Goal: Communication & Community: Answer question/provide support

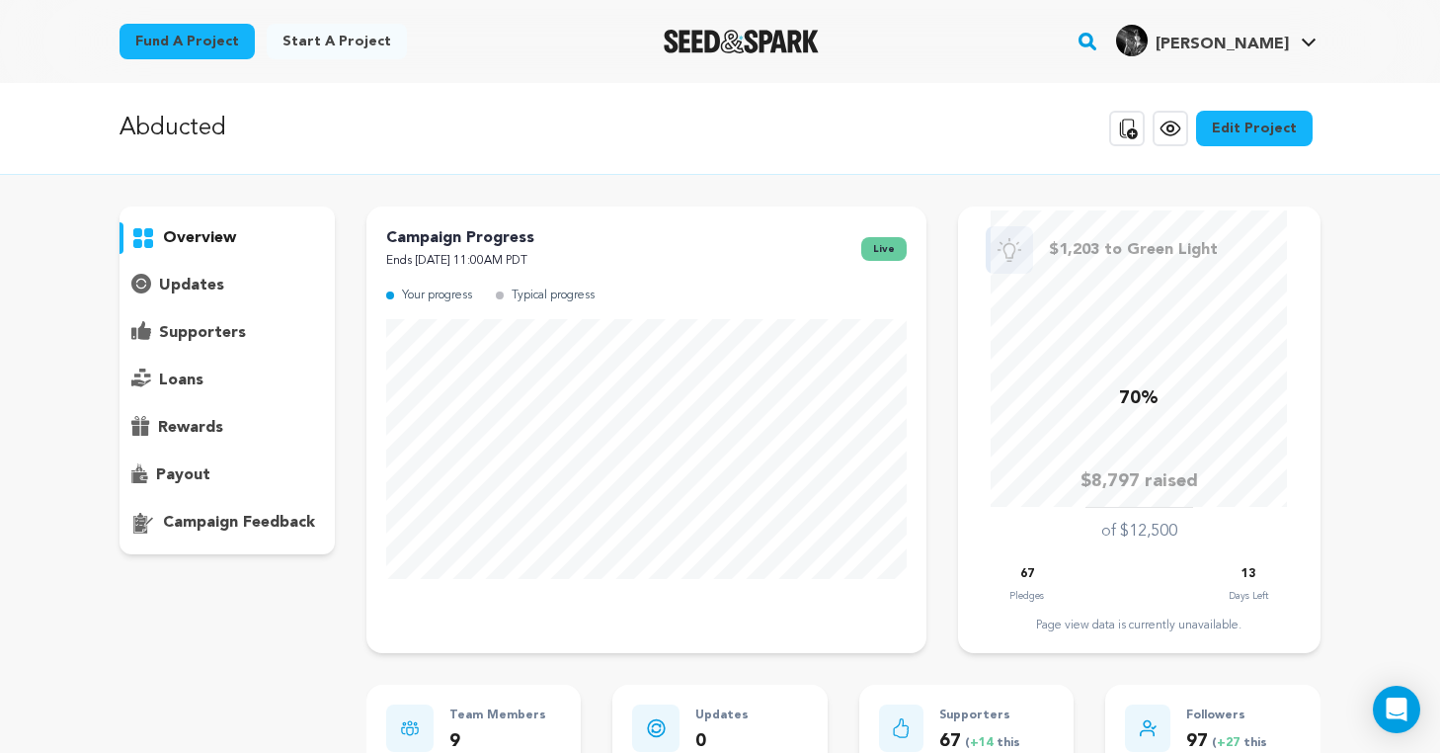
click at [181, 338] on p "supporters" at bounding box center [202, 333] width 87 height 24
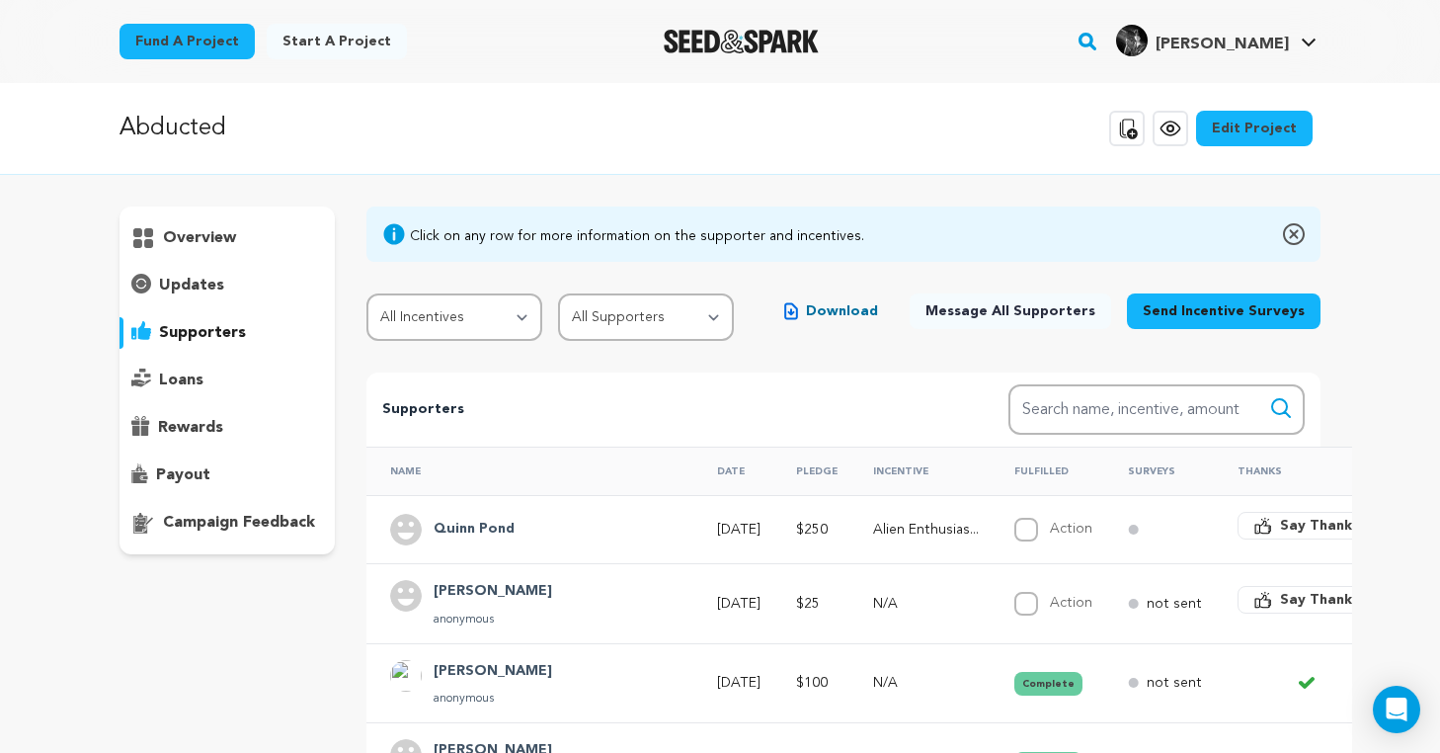
click at [1280, 523] on span "Say Thanks" at bounding box center [1319, 525] width 79 height 20
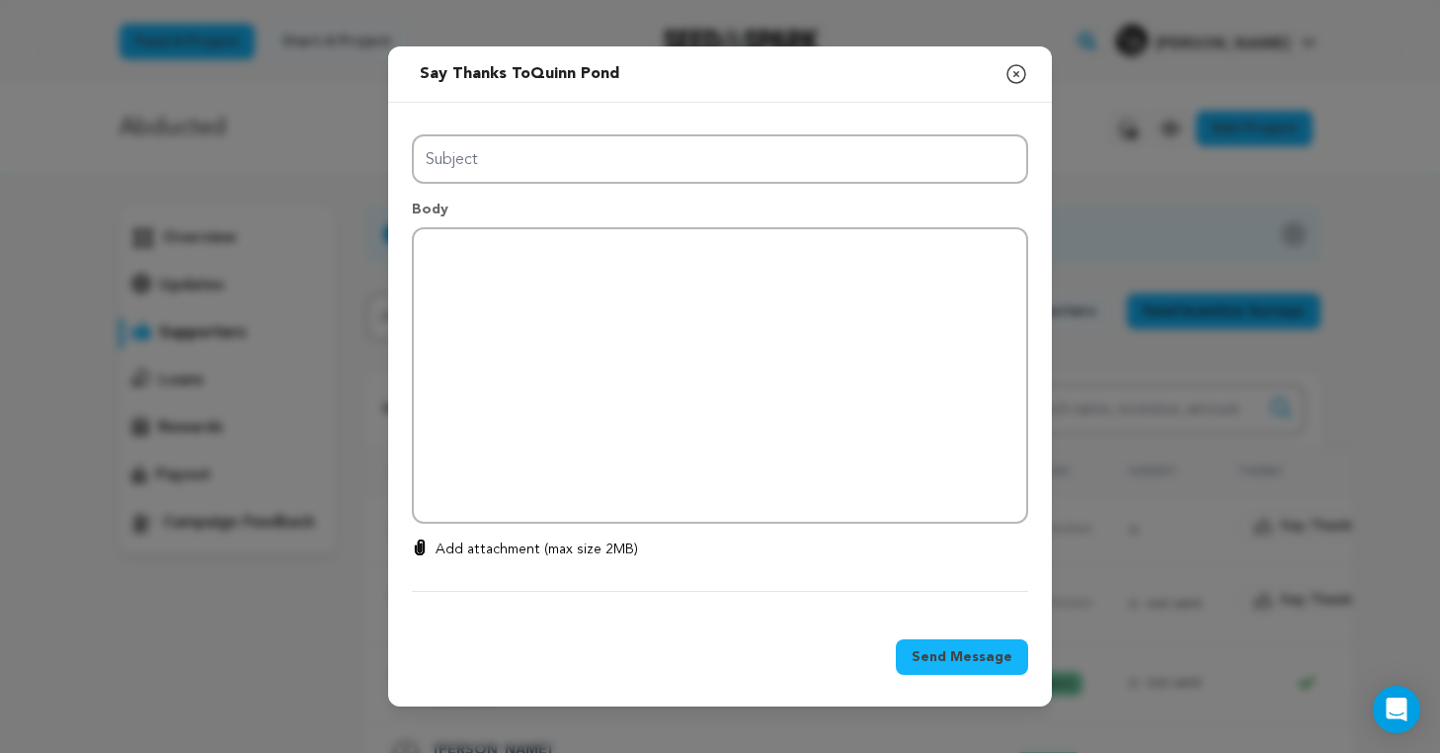
type input "Thanks for your support!"
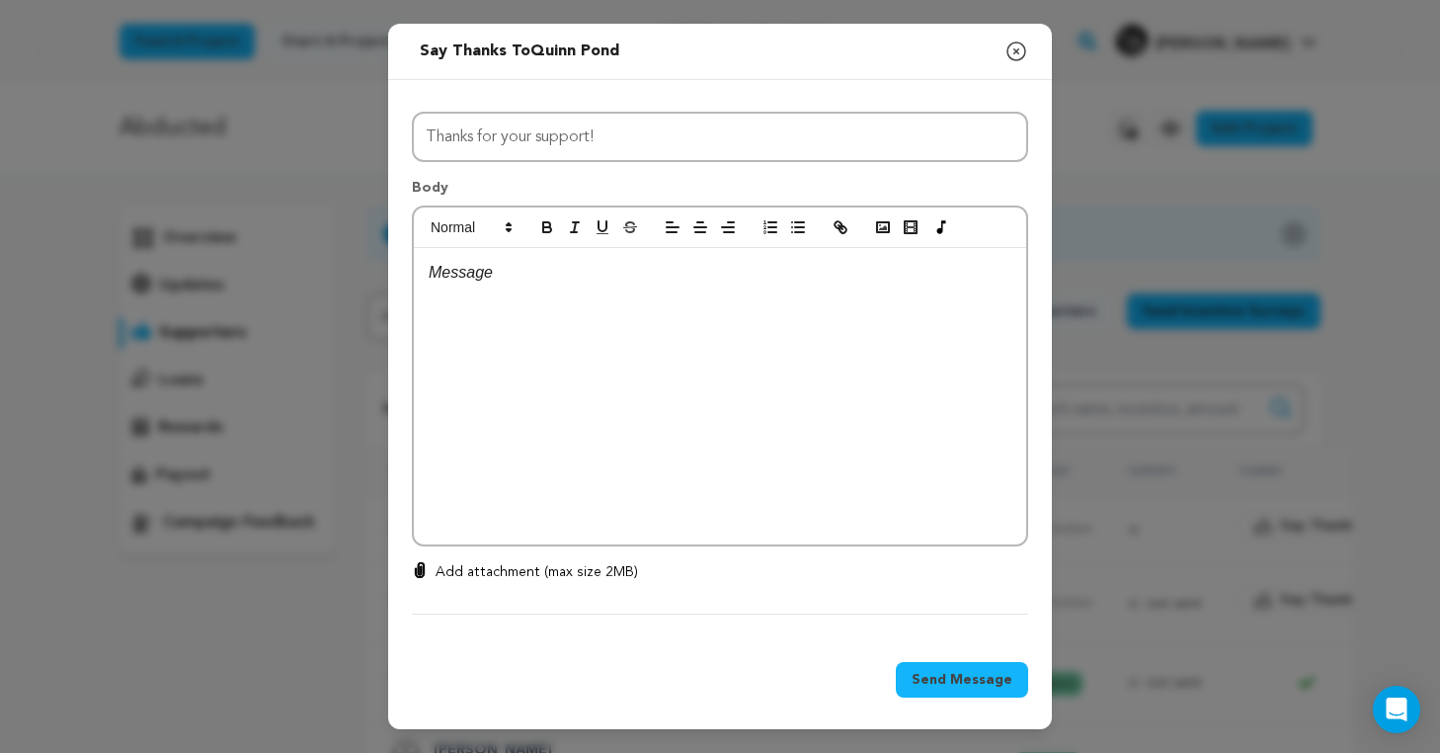
click at [608, 369] on div at bounding box center [720, 396] width 612 height 296
drag, startPoint x: 692, startPoint y: 276, endPoint x: 492, endPoint y: 278, distance: 200.5
click at [492, 278] on p "[PERSON_NAME]! You are such an absolute" at bounding box center [720, 273] width 583 height 26
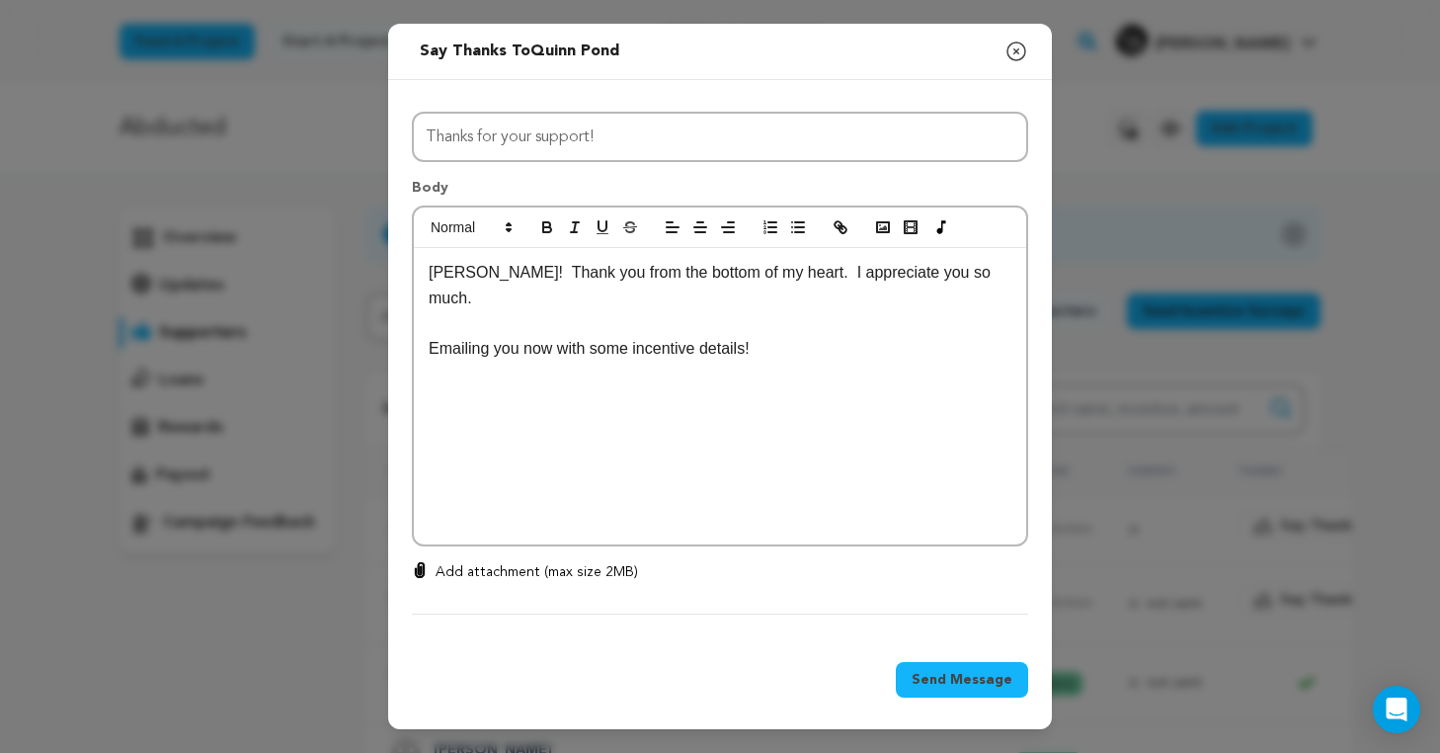
click at [938, 673] on span "Send Message" at bounding box center [961, 680] width 101 height 20
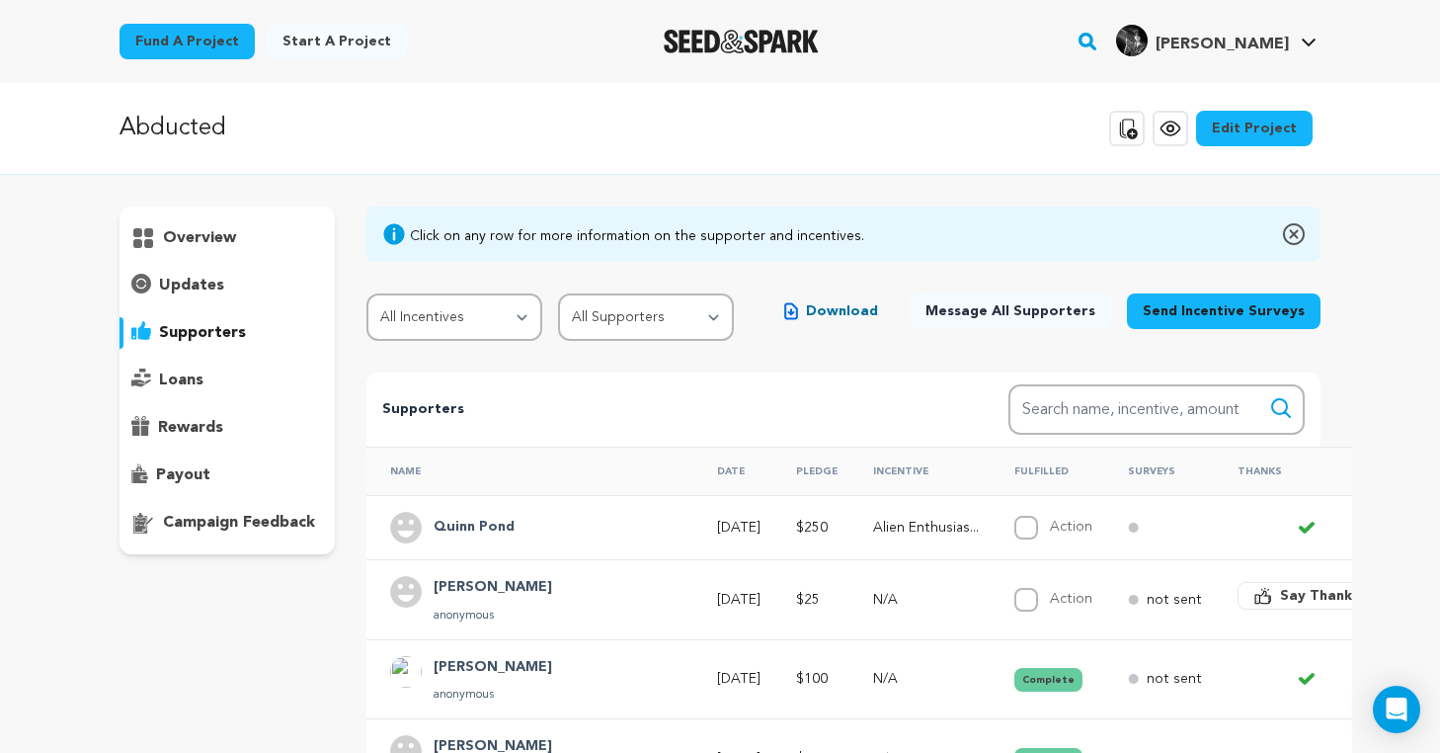
click at [1280, 602] on span "Say Thanks" at bounding box center [1319, 596] width 79 height 20
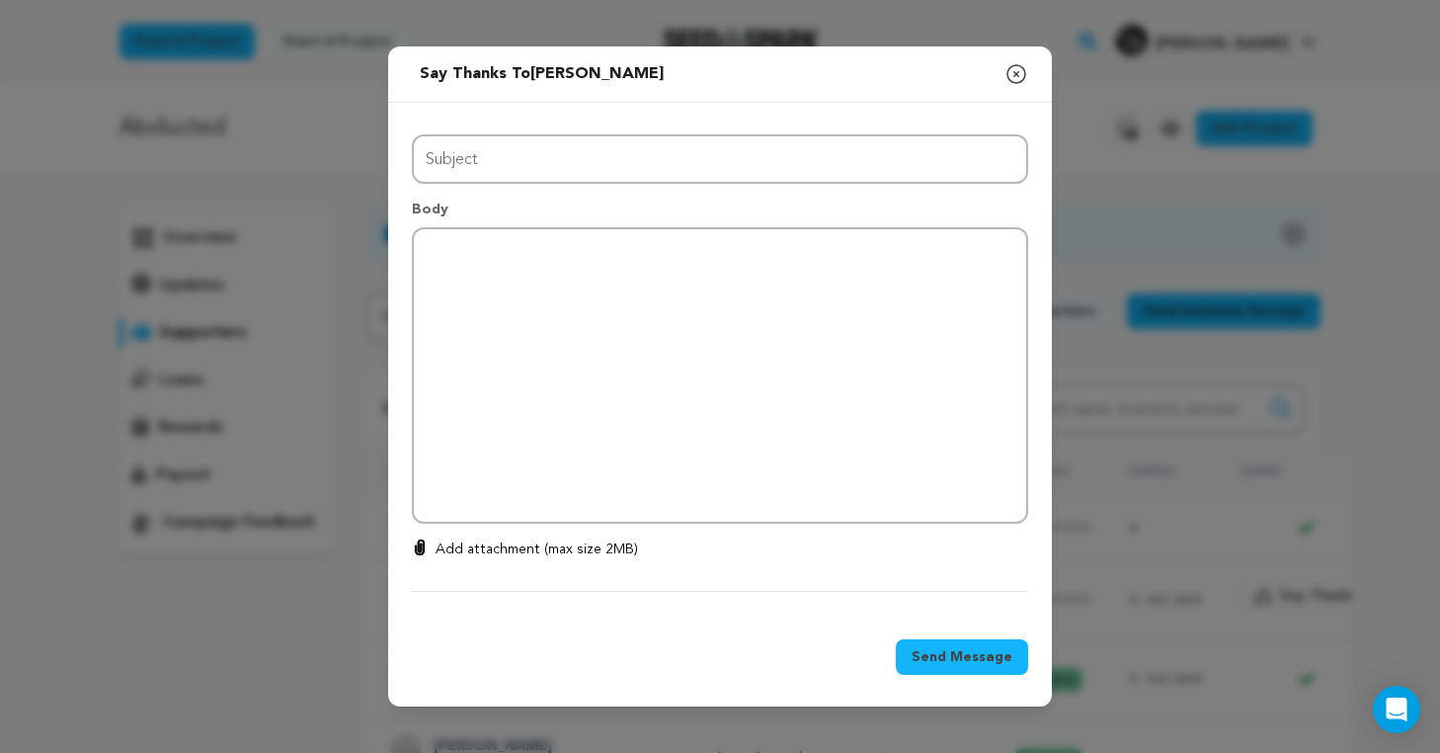
type input "Thanks for your support!"
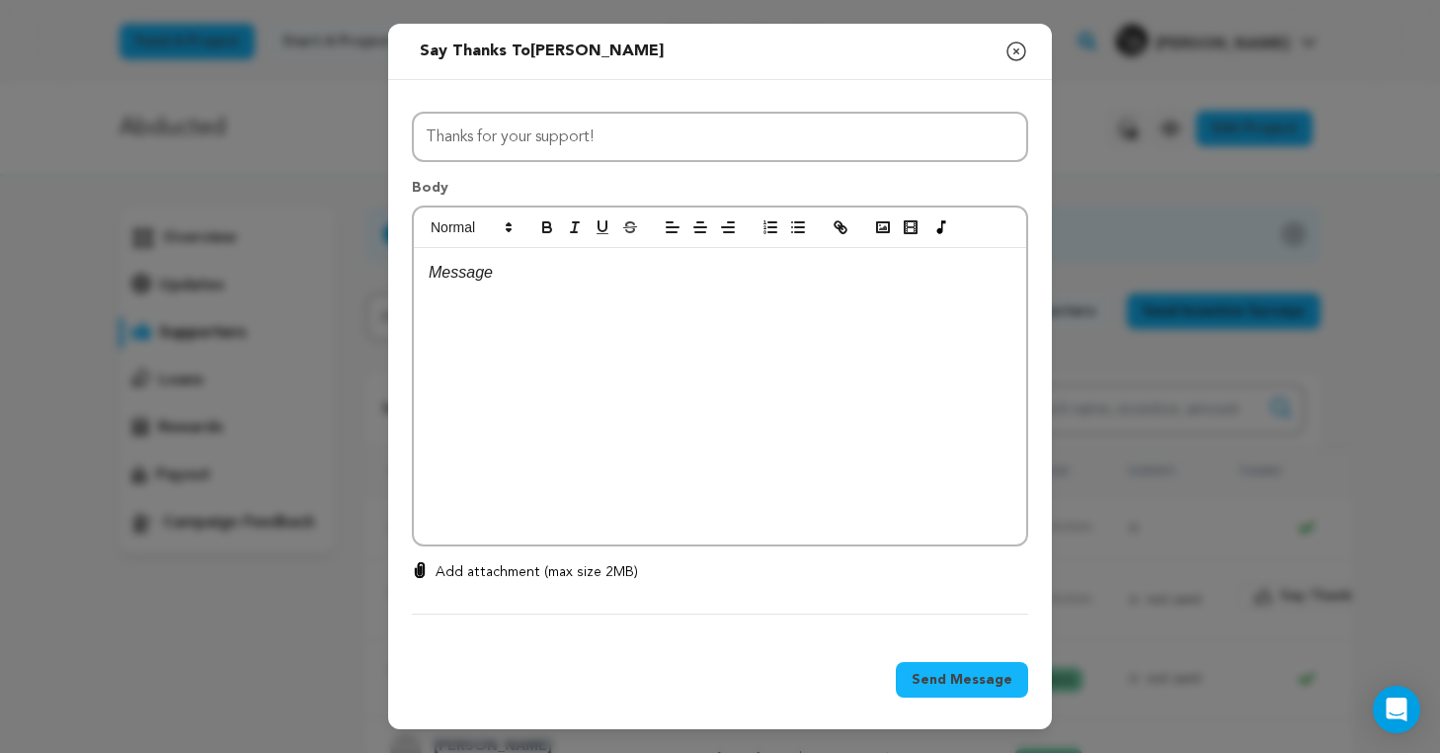
click at [601, 289] on div at bounding box center [720, 396] width 612 height 296
click at [719, 278] on p "Urshala!!" at bounding box center [720, 273] width 583 height 26
copy p "Urshala!!"
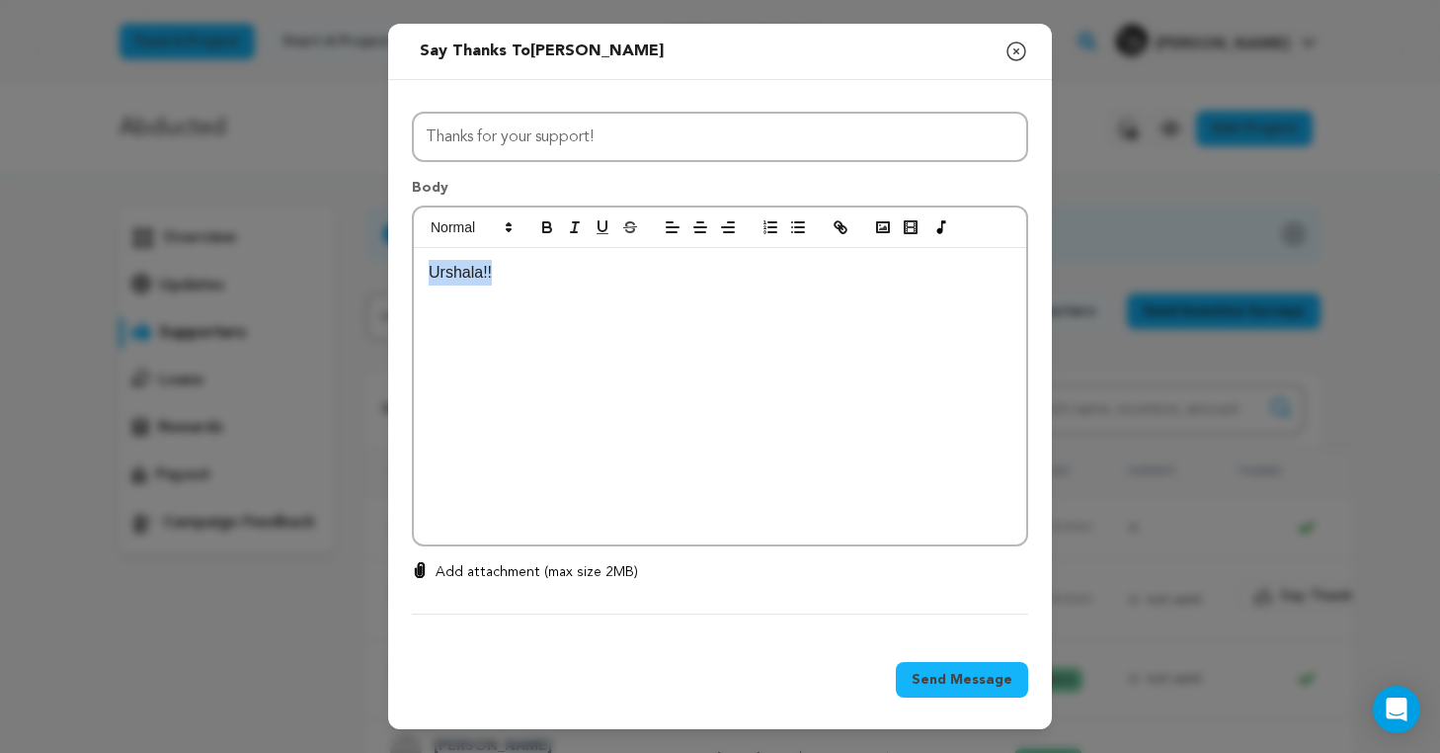
click at [1016, 52] on icon "button" at bounding box center [1016, 52] width 24 height 24
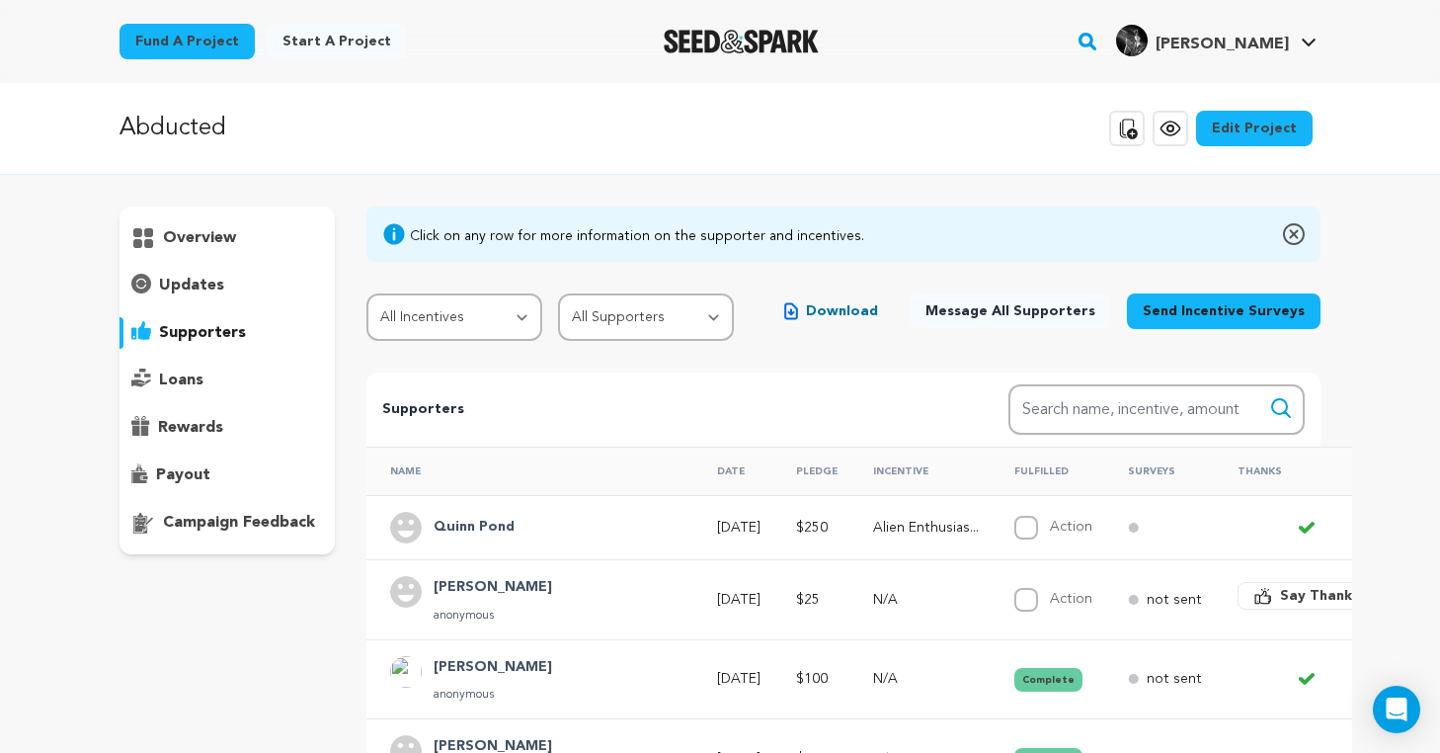
click at [1280, 594] on span "Say Thanks" at bounding box center [1319, 596] width 79 height 20
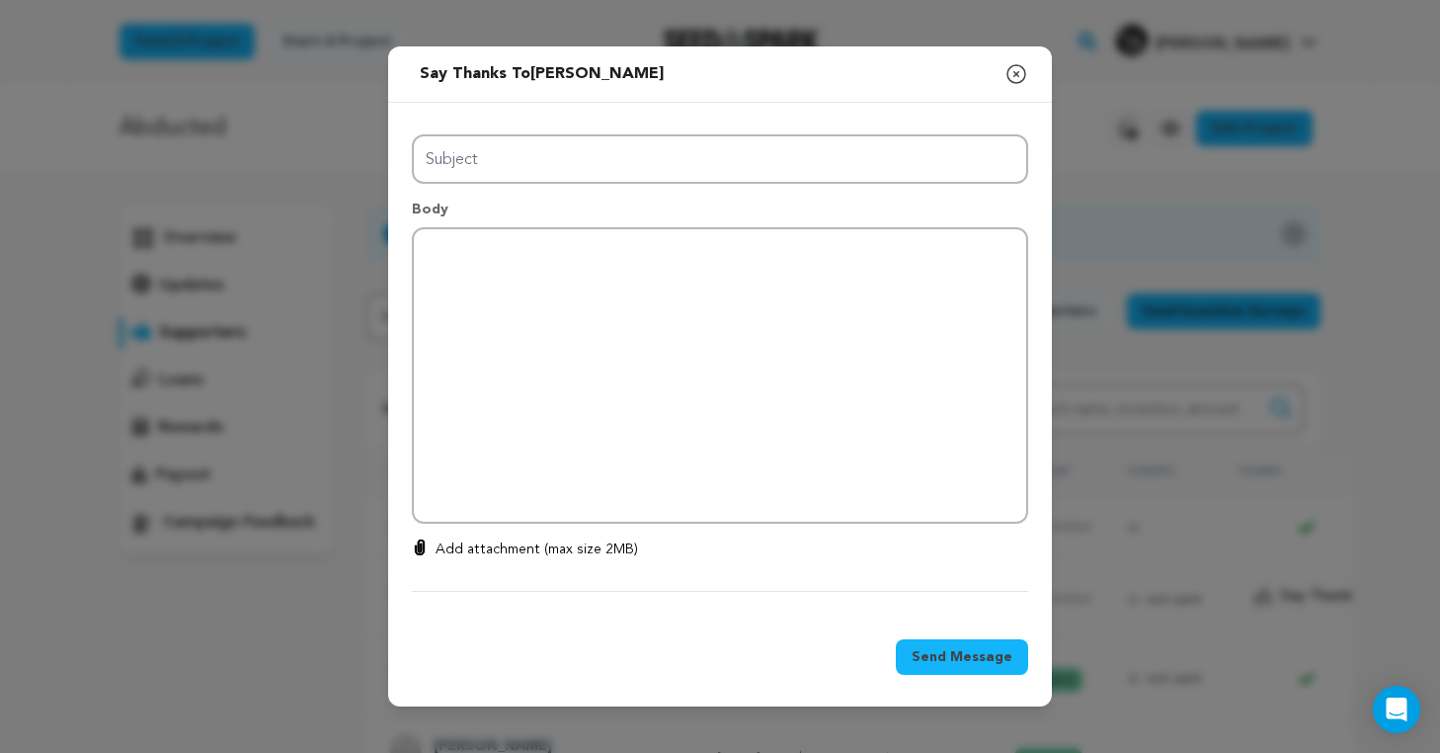
type input "Thanks for your support!"
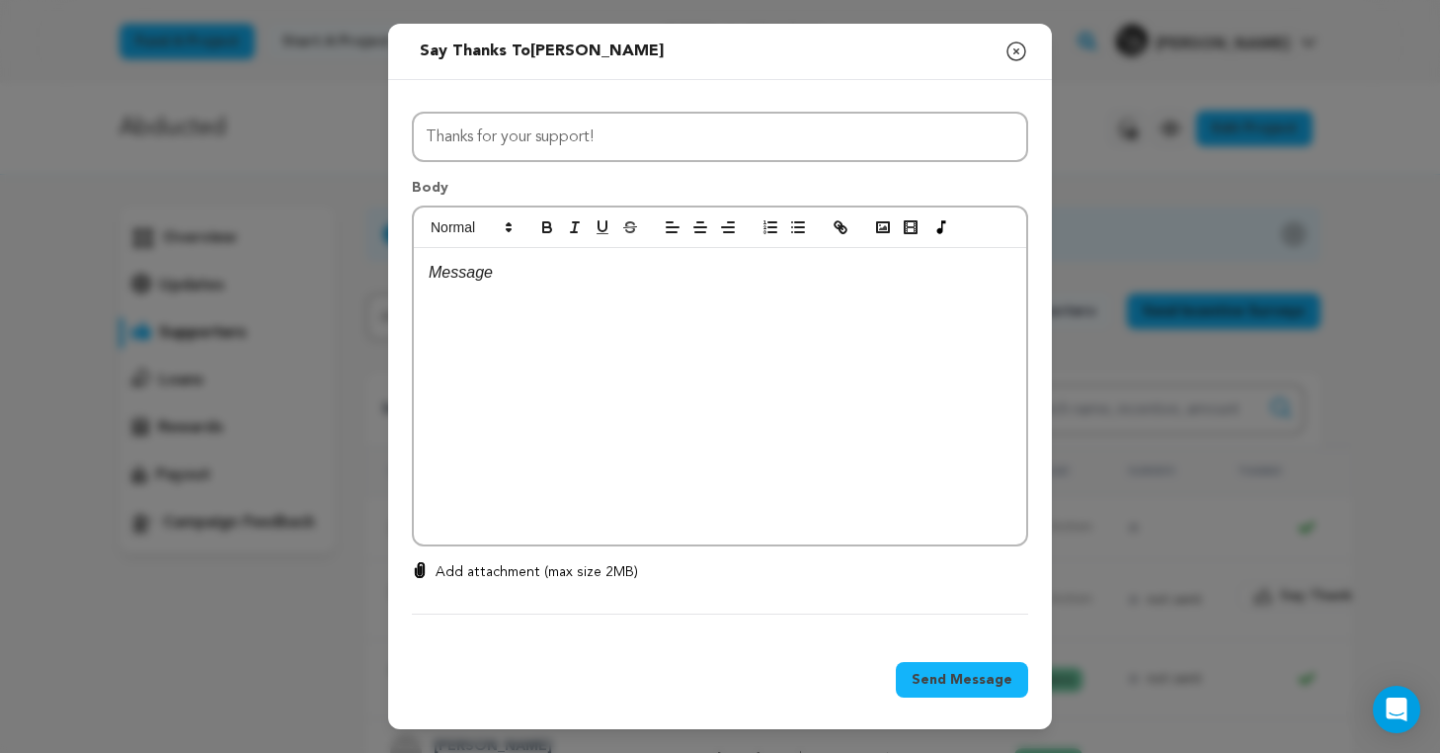
click at [553, 383] on div at bounding box center [720, 396] width 612 height 296
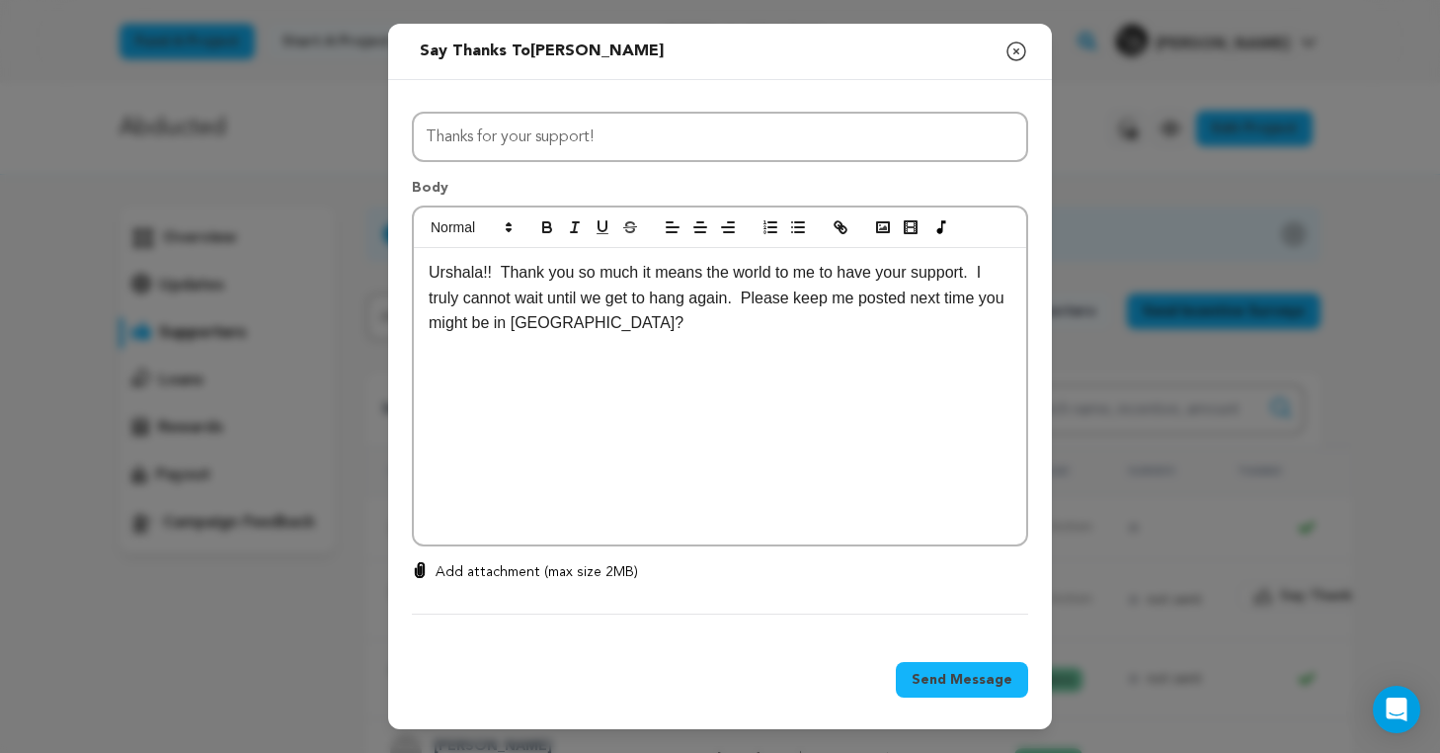
click at [950, 683] on span "Send Message" at bounding box center [961, 680] width 101 height 20
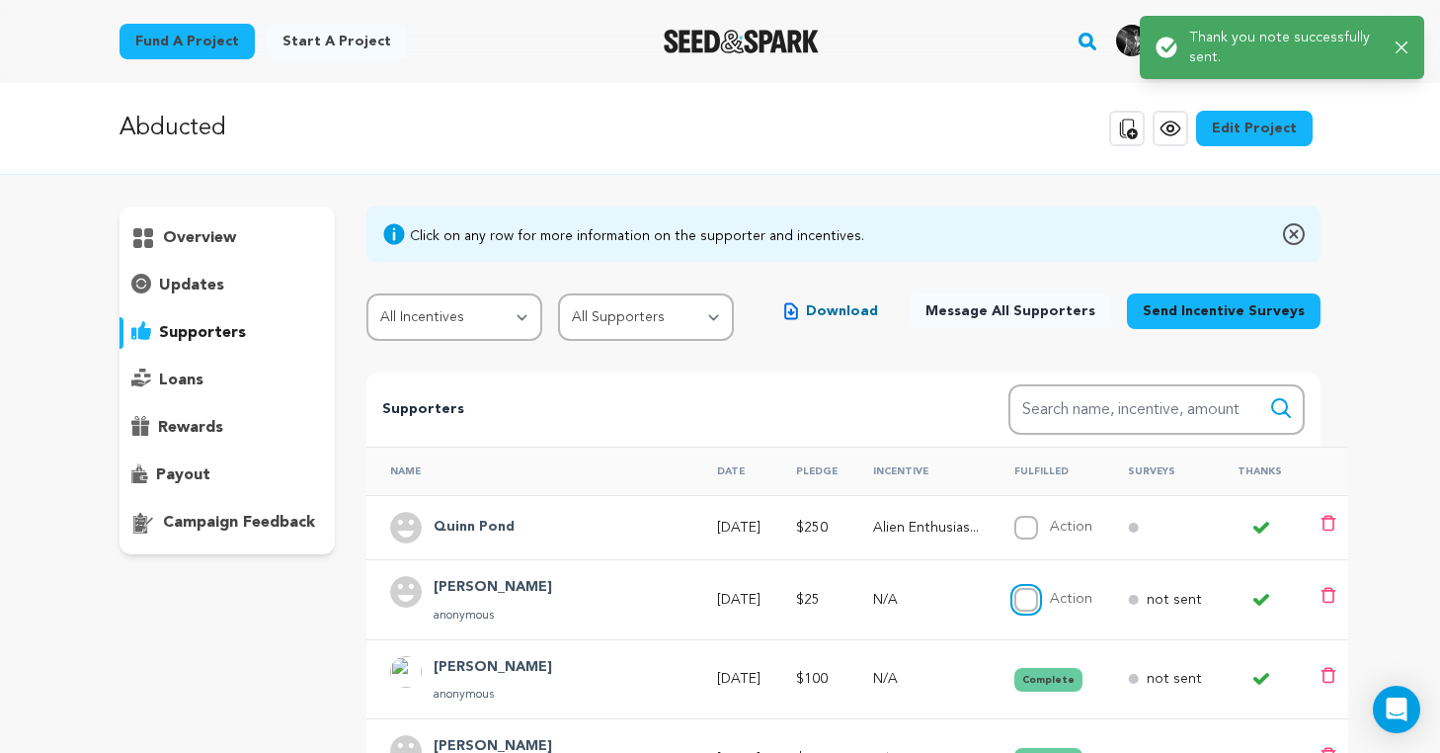
click at [1014, 599] on input "Action" at bounding box center [1026, 600] width 24 height 24
checkbox input "true"
